Goal: Complete application form

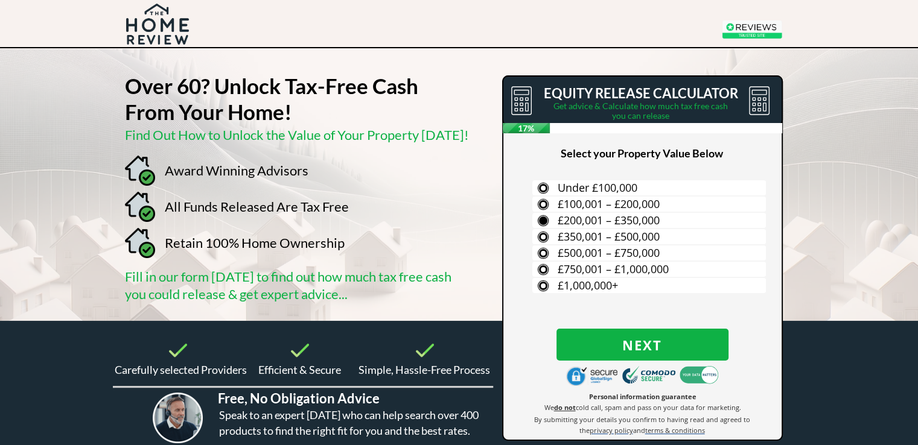
click at [651, 215] on span "£200,001 – £350,000" at bounding box center [609, 220] width 102 height 14
click at [0, 0] on input "£200,001 – £350,000" at bounding box center [0, 0] width 0 height 0
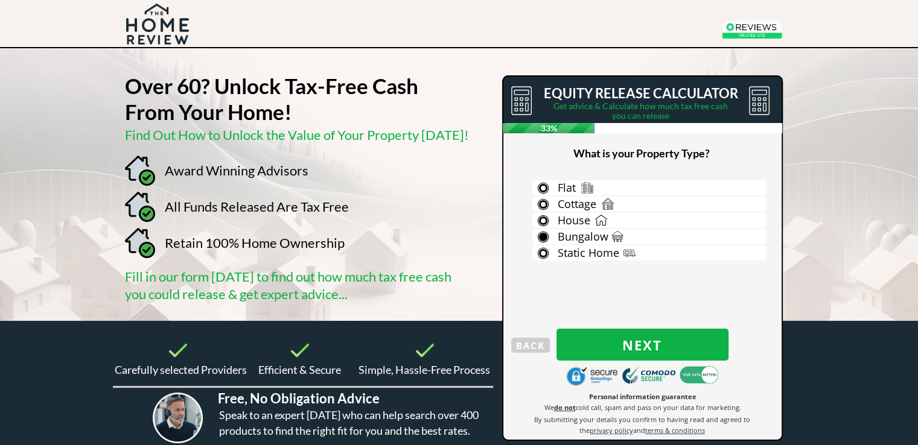
click at [585, 236] on span "Bungalow" at bounding box center [583, 236] width 51 height 14
click at [0, 0] on input "Bungalow" at bounding box center [0, 0] width 0 height 0
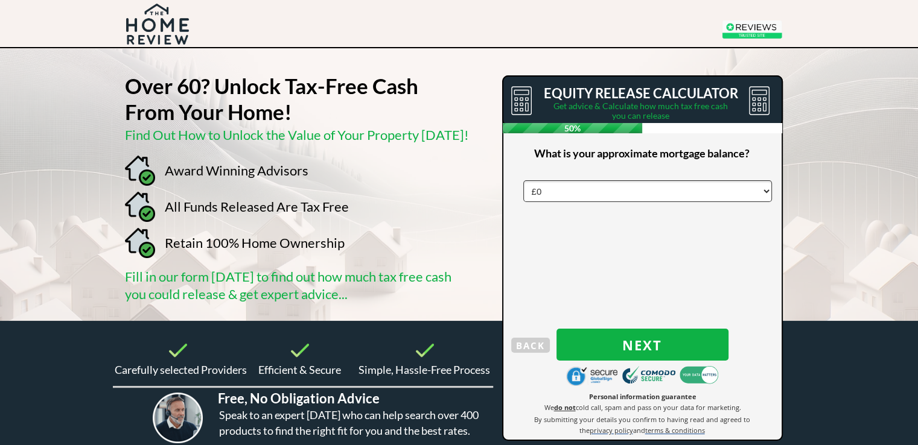
click at [586, 189] on select "£0 £5,000 £10,000 £15,000 £20,000 £25,000 £30,000 £35,000 £40,000 £45,000 £50,0…" at bounding box center [647, 191] width 249 height 22
click at [523, 180] on select "£0 £5,000 £10,000 £15,000 £20,000 £25,000 £30,000 £35,000 £40,000 £45,000 £50,0…" at bounding box center [647, 191] width 249 height 22
click at [649, 340] on span "Next" at bounding box center [642, 345] width 172 height 16
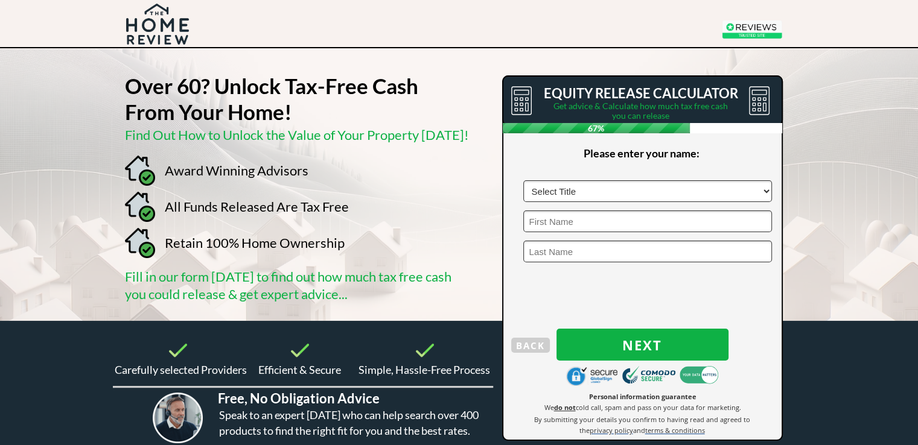
click at [615, 189] on select "Select Title Mr Mrs Ms Miss Dr [PERSON_NAME]" at bounding box center [647, 191] width 249 height 22
select select "Mrs"
click at [523, 180] on select "Select Title Mr Mrs Ms Miss Dr [PERSON_NAME]" at bounding box center [647, 191] width 249 height 22
click at [579, 214] on input "text" at bounding box center [647, 222] width 249 height 22
type input "[PERSON_NAME]"
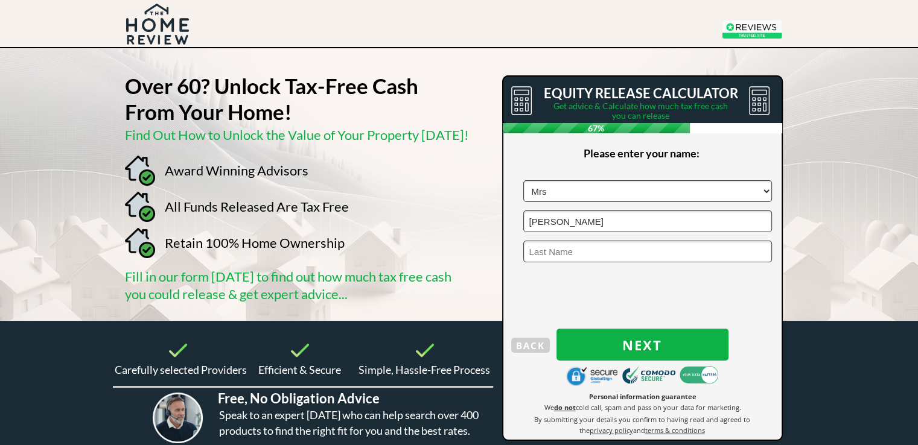
type input "[PERSON_NAME]"
click at [635, 344] on span "Next" at bounding box center [642, 345] width 172 height 16
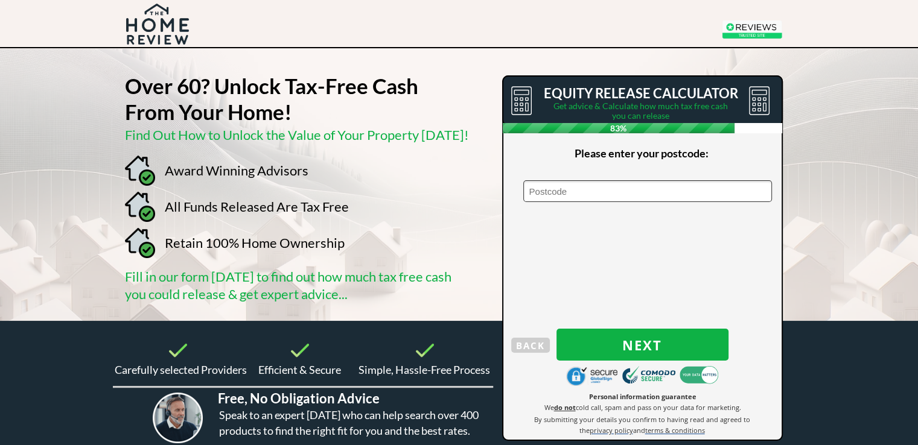
click at [565, 189] on input "text" at bounding box center [647, 191] width 249 height 22
type input "CO12 5LE"
click at [649, 343] on span "Next" at bounding box center [642, 345] width 172 height 16
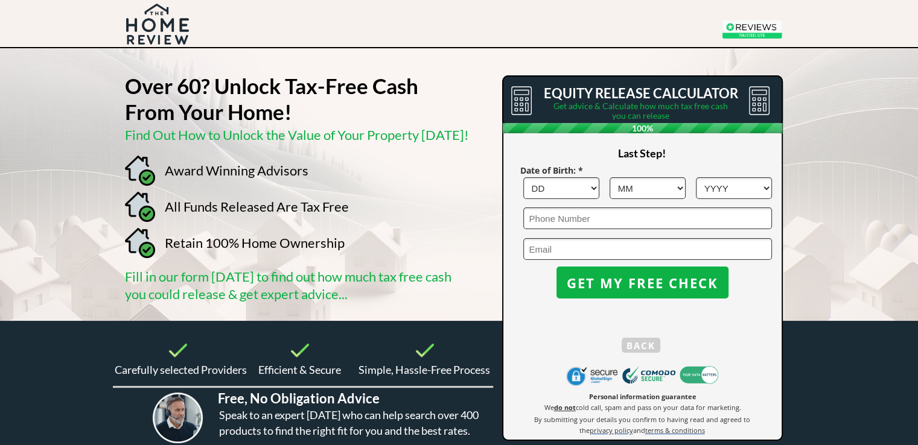
click at [573, 188] on select "DD 1 2 3 4 5 6 7 8 9 10 11 12 13 14 15 16 17 18 19 20 21 22 23 24 25 26 27 28 2…" at bounding box center [561, 188] width 76 height 22
select select "8"
click at [523, 177] on select "DD 1 2 3 4 5 6 7 8 9 10 11 12 13 14 15 16 17 18 19 20 21 22 23 24 25 26 27 28 2…" at bounding box center [561, 188] width 76 height 22
click at [650, 186] on select "MM 1 2 3 4 5 6 7 8 9 10 11 12" at bounding box center [647, 188] width 76 height 22
select select "6"
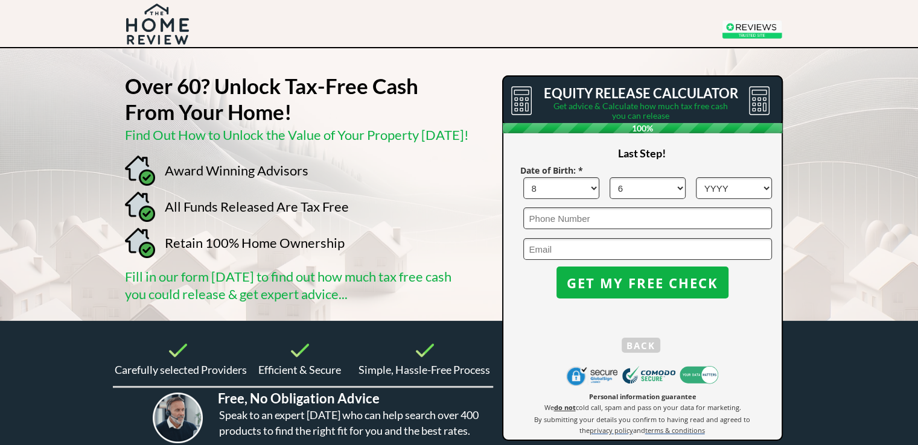
click at [609, 177] on select "MM 1 2 3 4 5 6 7 8 9 10 11 12" at bounding box center [647, 188] width 76 height 22
click at [719, 183] on select "YYYY 1966 1965 1964 1963 1962 1961 1960 1959 1958 1957 1956 1955 1954 1953 1952…" at bounding box center [734, 188] width 76 height 22
select select "1965"
click at [696, 177] on select "YYYY 1966 1965 1964 1963 1962 1961 1960 1959 1958 1957 1956 1955 1954 1953 1952…" at bounding box center [734, 188] width 76 height 22
click at [624, 280] on span "GET MY FREE CHECK" at bounding box center [642, 283] width 172 height 16
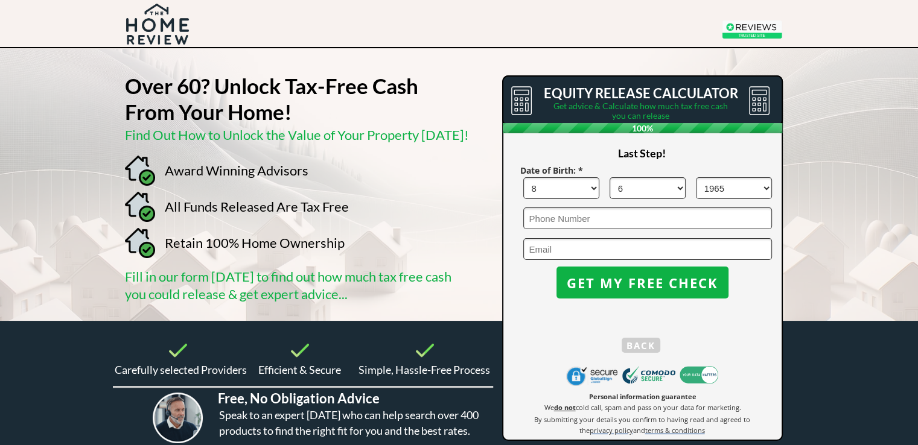
click at [567, 251] on input "email" at bounding box center [647, 249] width 249 height 22
type input "[EMAIL_ADDRESS][DOMAIN_NAME]"
type input "07855482076"
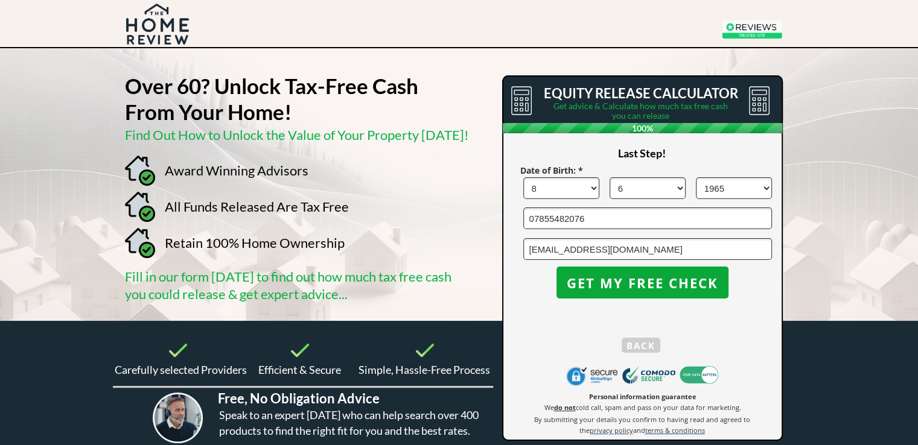
click at [635, 279] on span "GET MY FREE CHECK" at bounding box center [642, 283] width 172 height 16
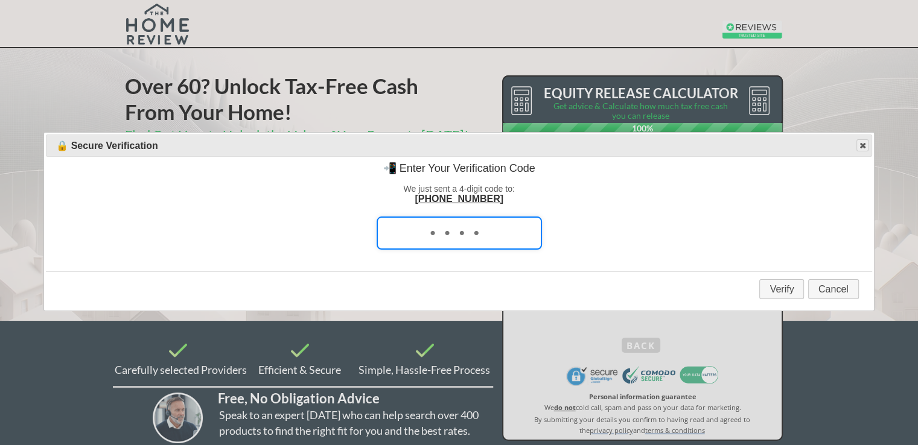
click at [862, 143] on span "button" at bounding box center [862, 146] width 10 height 10
